Goal: Information Seeking & Learning: Find specific fact

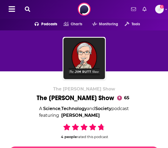
drag, startPoint x: 36, startPoint y: 104, endPoint x: 165, endPoint y: 103, distance: 128.8
click at [142, 105] on div "The [PERSON_NAME] Show The [PERSON_NAME] Show 65 A Science , Technology and Soc…" at bounding box center [84, 142] width 150 height 110
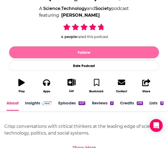
scroll to position [108, 0]
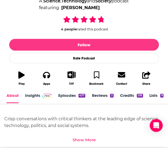
click at [39, 96] on link "Insights" at bounding box center [38, 98] width 27 height 10
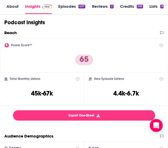
scroll to position [108, 0]
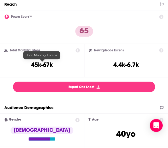
click at [49, 63] on h3 "45k-67k" at bounding box center [42, 65] width 22 height 8
copy div "45k-67k"
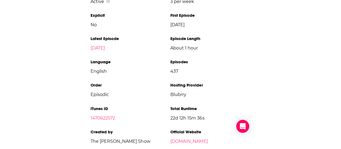
scroll to position [1269, 0]
